Goal: Transaction & Acquisition: Purchase product/service

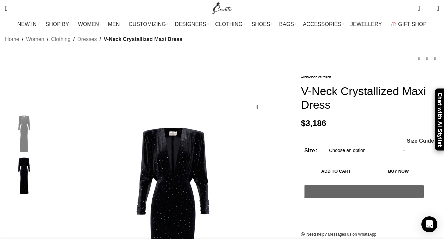
scroll to position [36, 0]
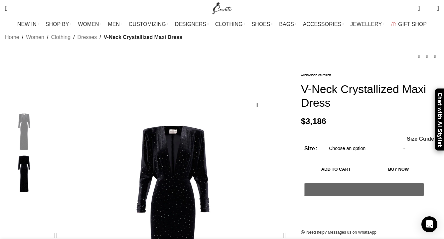
click at [282, 227] on div "Next slide" at bounding box center [284, 235] width 17 height 17
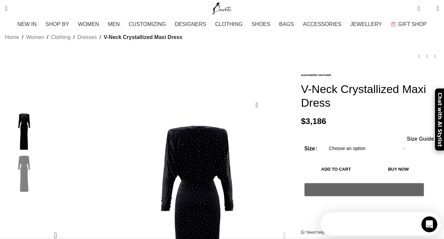
scroll to position [0, 0]
click at [282, 227] on div "Next slide" at bounding box center [284, 235] width 17 height 17
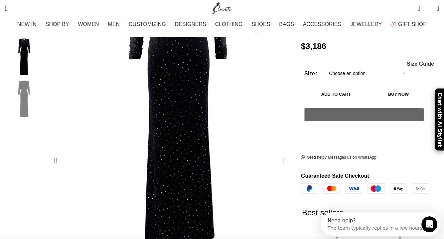
scroll to position [107, 0]
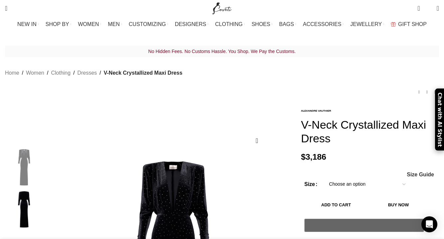
click at [359, 177] on select "Choose an option 4 UK 6 UK 8 UK 10 UK 12 UK 14 UK 16 UK 18 UK" at bounding box center [367, 184] width 87 height 14
click at [324, 177] on select "Choose an option 4 UK 6 UK 8 UK 10 UK 12 UK 14 UK 16 UK 18 UK" at bounding box center [367, 184] width 87 height 14
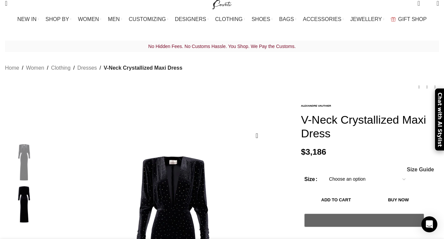
select select "10-uk"
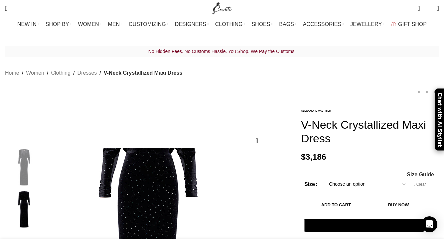
scroll to position [2, 0]
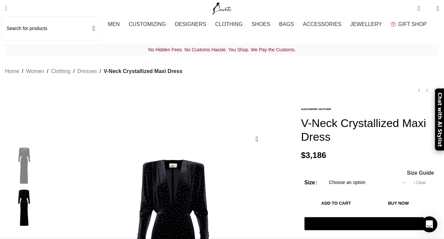
click at [7, 7] on span "Search" at bounding box center [6, 8] width 2 height 7
click at [31, 30] on input "Search" at bounding box center [52, 28] width 100 height 23
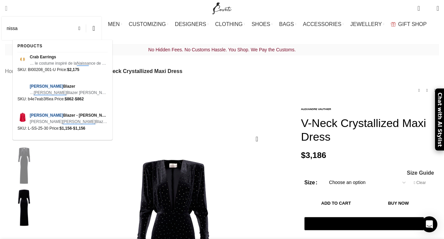
type input "nissa"
click at [86, 17] on button "Search" at bounding box center [93, 28] width 15 height 23
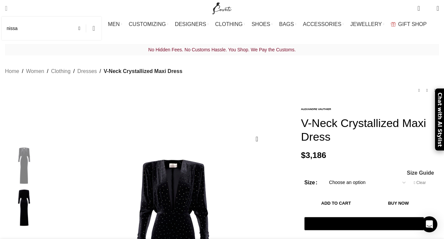
click at [102, 27] on button "Search" at bounding box center [93, 28] width 15 height 23
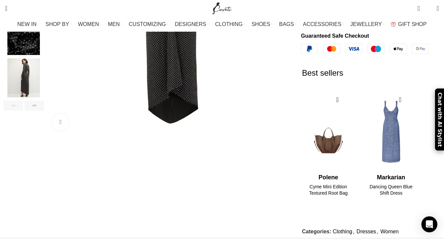
scroll to position [169, 0]
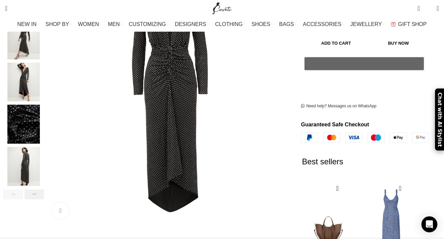
click at [44, 189] on div "Next slide" at bounding box center [35, 194] width 20 height 10
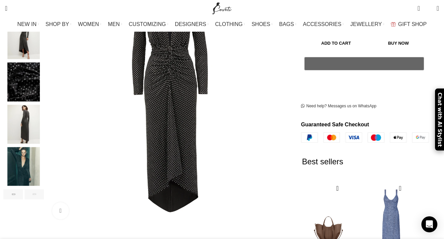
click at [43, 161] on img "6 / 6" at bounding box center [23, 166] width 41 height 39
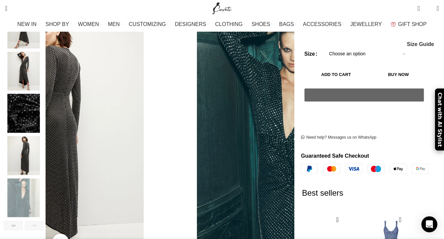
scroll to position [127, 0]
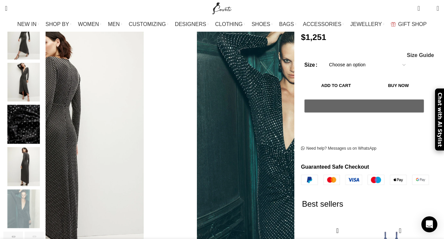
click at [40, 111] on img "4 / 6" at bounding box center [23, 124] width 41 height 39
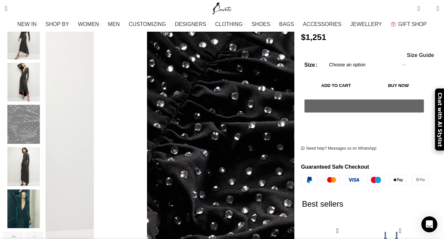
scroll to position [0, 280]
click at [44, 157] on img "5 / 6" at bounding box center [23, 166] width 41 height 39
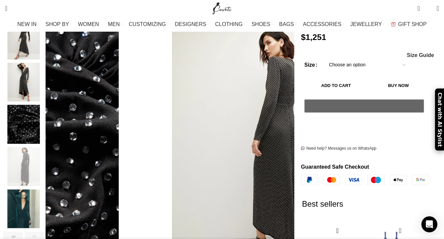
click at [44, 147] on img "5 / 6" at bounding box center [23, 166] width 41 height 39
click at [44, 77] on img "3 / 6" at bounding box center [23, 82] width 41 height 39
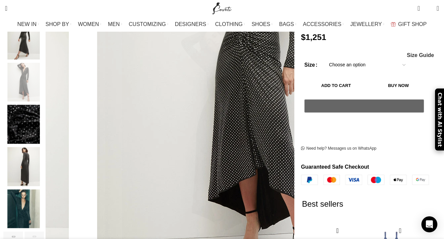
scroll to position [0, 421]
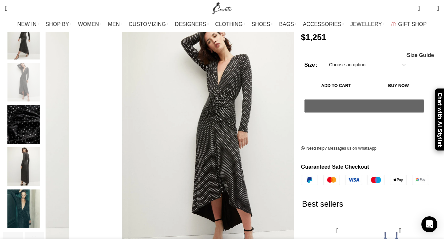
click at [38, 206] on img "6 / 6" at bounding box center [23, 208] width 41 height 39
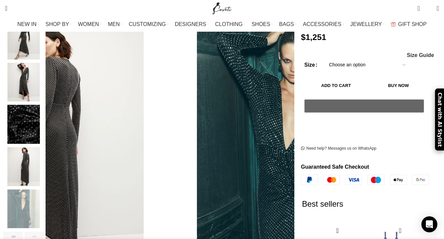
click at [43, 69] on img "3 / 6" at bounding box center [23, 82] width 41 height 39
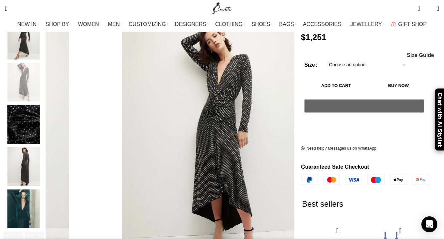
scroll to position [0, 490]
click at [39, 206] on img "6 / 6" at bounding box center [23, 208] width 41 height 39
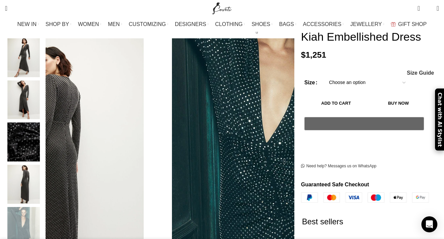
scroll to position [0, 561]
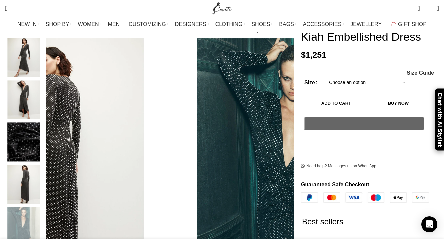
click at [361, 87] on select "Choose an option 4 UK 6 UK 8 UK 10 UK 12 UK 14 UK 16 UK" at bounding box center [367, 83] width 87 height 14
click at [324, 78] on select "Choose an option 4 UK 6 UK 8 UK 10 UK 12 UK 14 UK 16 UK" at bounding box center [367, 83] width 87 height 14
select select "10-uk"
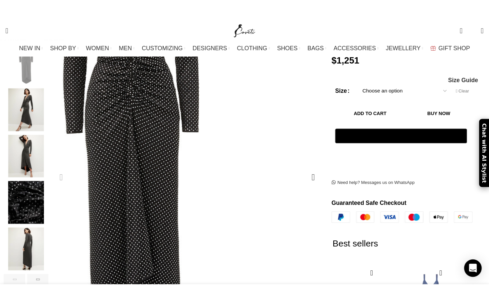
scroll to position [132, 0]
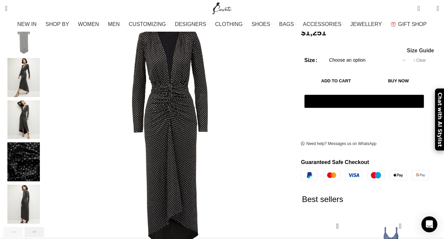
click at [44, 227] on div "Next slide" at bounding box center [35, 232] width 20 height 10
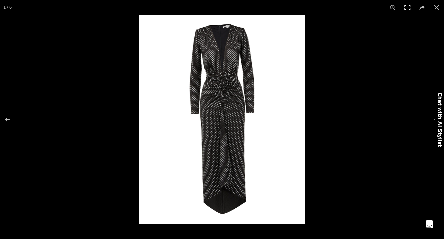
click at [410, 8] on button at bounding box center [408, 7] width 15 height 15
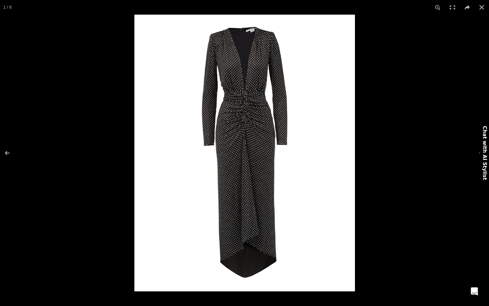
scroll to position [0, 701]
click at [444, 154] on button at bounding box center [477, 153] width 23 height 33
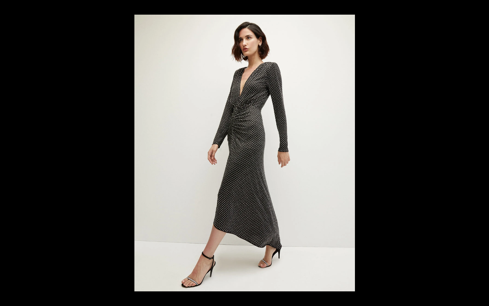
click at [444, 154] on button at bounding box center [477, 153] width 23 height 33
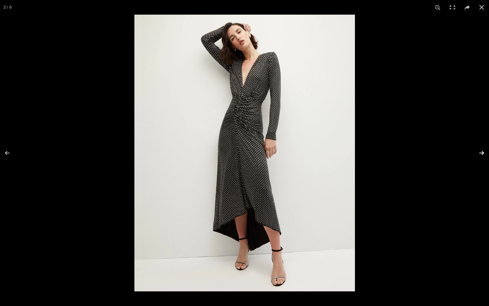
scroll to position [0, 841]
click at [444, 155] on button at bounding box center [477, 153] width 23 height 33
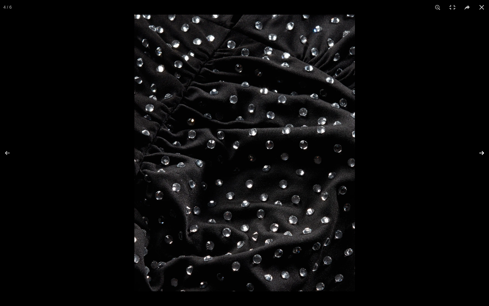
click at [444, 155] on button at bounding box center [477, 153] width 23 height 33
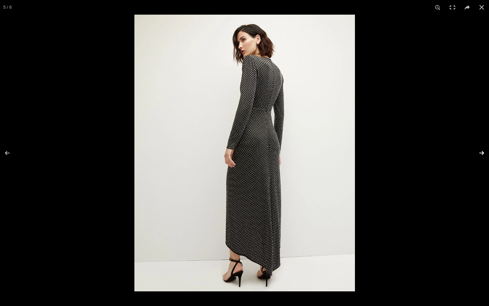
click at [444, 155] on button at bounding box center [477, 153] width 23 height 33
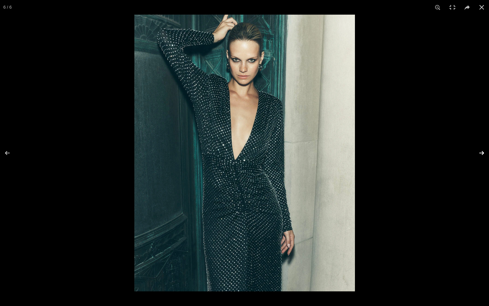
click at [444, 156] on button at bounding box center [477, 153] width 23 height 33
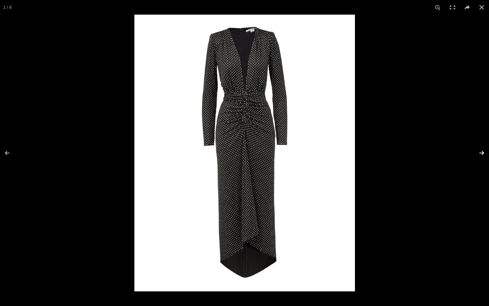
scroll to position [0, 911]
click at [444, 157] on button at bounding box center [477, 153] width 23 height 33
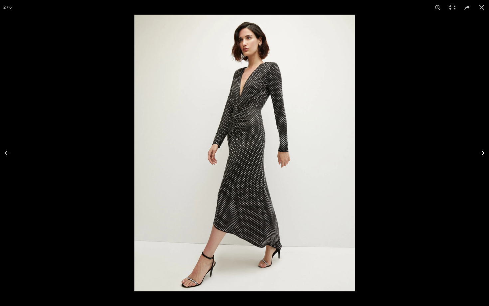
click at [444, 157] on button at bounding box center [477, 153] width 23 height 33
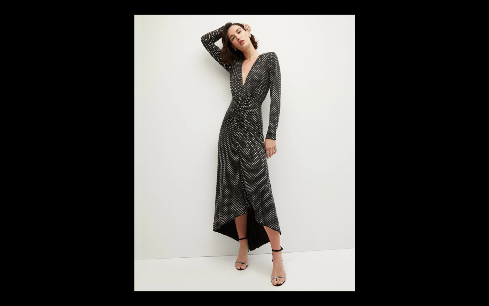
scroll to position [0, 981]
click at [444, 158] on button at bounding box center [477, 153] width 23 height 33
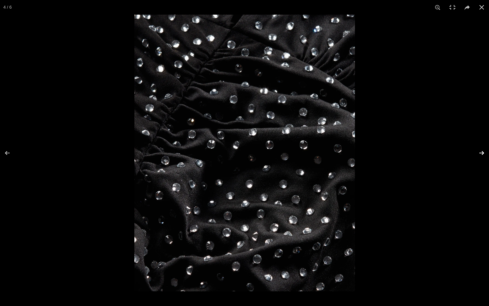
click at [444, 158] on button at bounding box center [477, 153] width 23 height 33
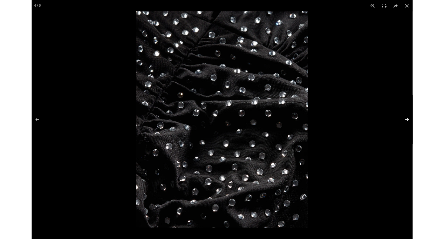
scroll to position [0, 1051]
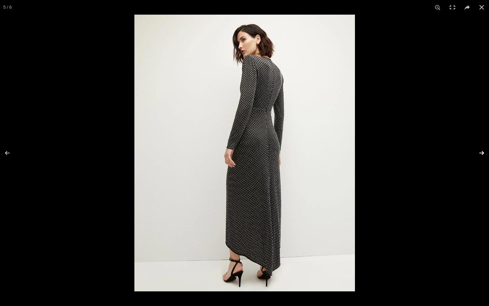
click at [444, 158] on button at bounding box center [477, 153] width 23 height 33
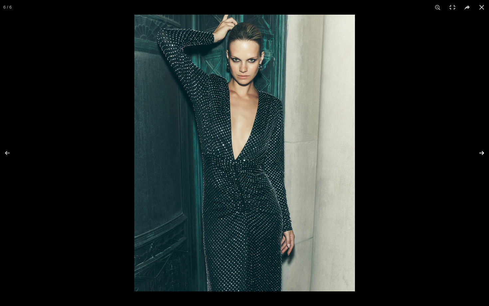
click at [444, 159] on button at bounding box center [477, 153] width 23 height 33
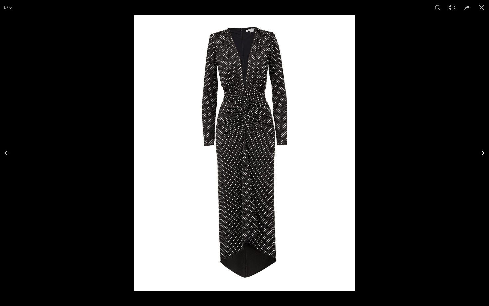
click at [444, 159] on button at bounding box center [477, 153] width 23 height 33
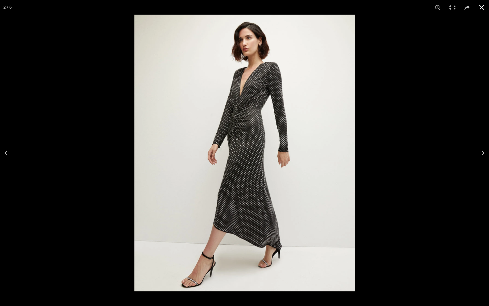
click at [444, 7] on button at bounding box center [482, 7] width 15 height 15
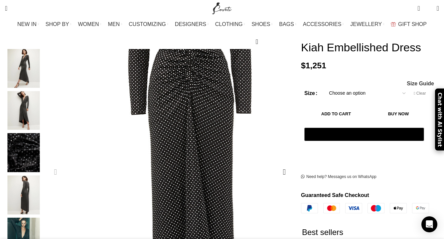
scroll to position [101, 0]
